Goal: Find specific page/section: Find specific page/section

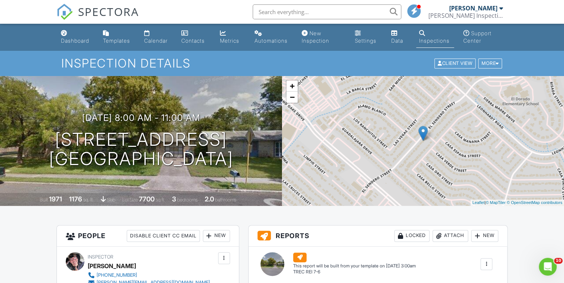
click at [98, 11] on span "SPECTORA" at bounding box center [108, 12] width 61 height 16
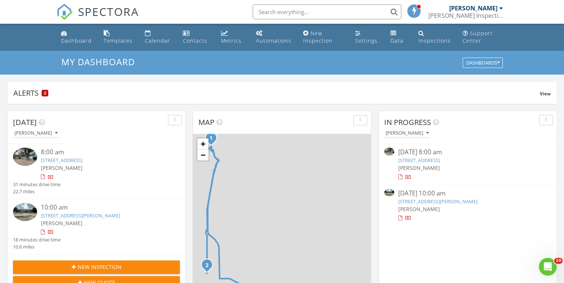
click at [25, 156] on img at bounding box center [25, 157] width 24 height 18
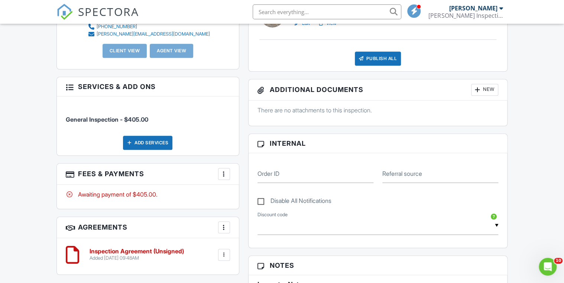
click at [222, 172] on div at bounding box center [223, 174] width 7 height 7
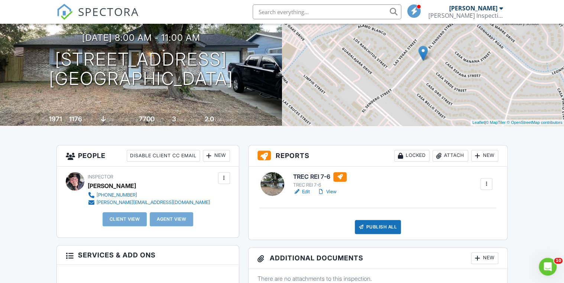
scroll to position [69, 0]
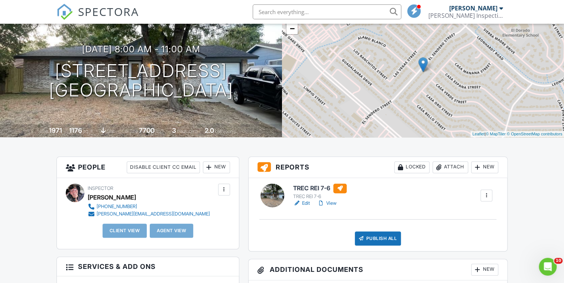
click at [327, 204] on link "View" at bounding box center [326, 203] width 19 height 7
